Goal: Information Seeking & Learning: Learn about a topic

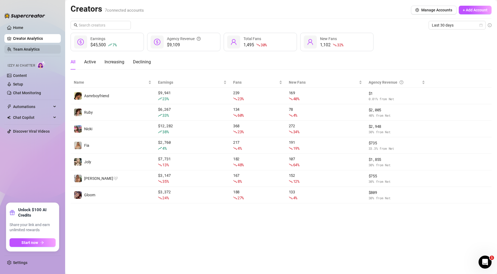
click at [31, 47] on link "Team Analytics" at bounding box center [26, 49] width 27 height 4
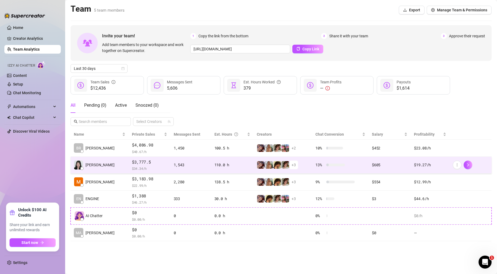
click at [154, 167] on span "$ 34.34 /h" at bounding box center [149, 168] width 35 height 5
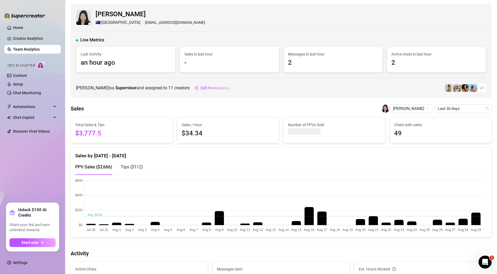
click at [130, 164] on div "Tips ( $112 )" at bounding box center [132, 167] width 22 height 7
click at [99, 164] on div "PPV Sales ( $3,666 )" at bounding box center [93, 166] width 37 height 15
click at [420, 110] on span "[PERSON_NAME]" at bounding box center [411, 109] width 36 height 8
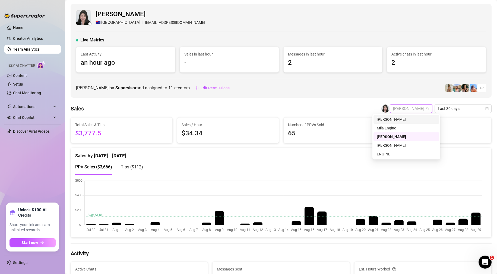
click at [401, 121] on div "[PERSON_NAME]" at bounding box center [405, 120] width 59 height 6
